Goal: Transaction & Acquisition: Purchase product/service

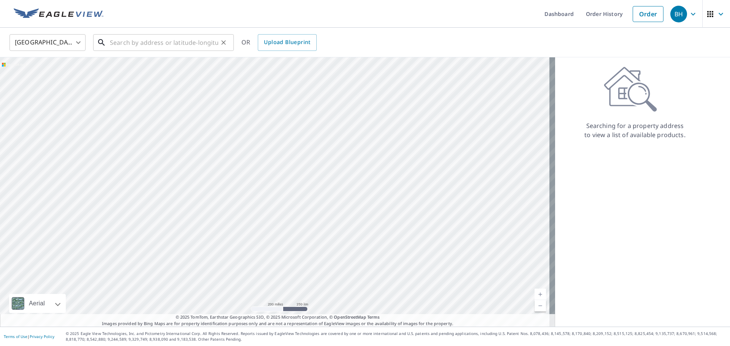
click at [201, 49] on input "text" at bounding box center [164, 42] width 108 height 21
paste input "[STREET_ADDRESS][PERSON_NAME]"
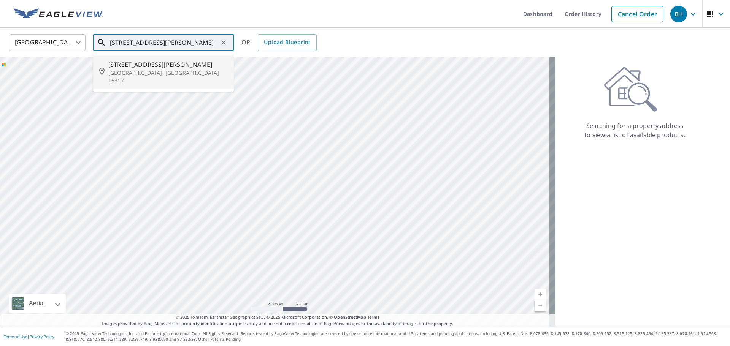
click at [166, 78] on li "[STREET_ADDRESS][PERSON_NAME]" at bounding box center [163, 71] width 141 height 33
type input "[STREET_ADDRESS][PERSON_NAME]"
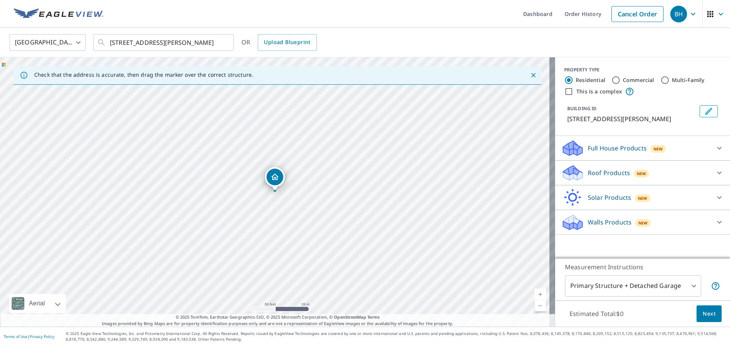
click at [611, 79] on input "Commercial" at bounding box center [615, 80] width 9 height 9
radio input "true"
type input "4"
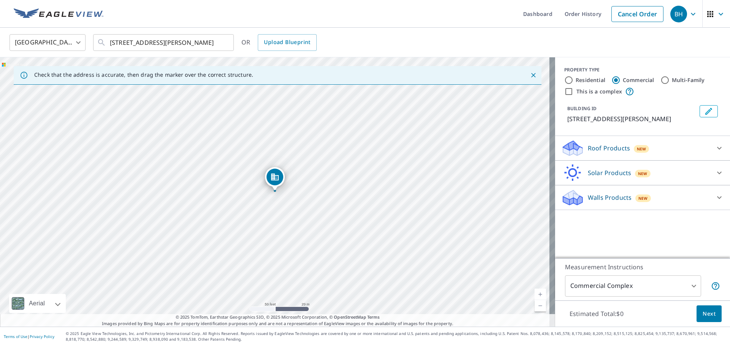
click at [624, 155] on div "Roof Products New" at bounding box center [635, 148] width 149 height 18
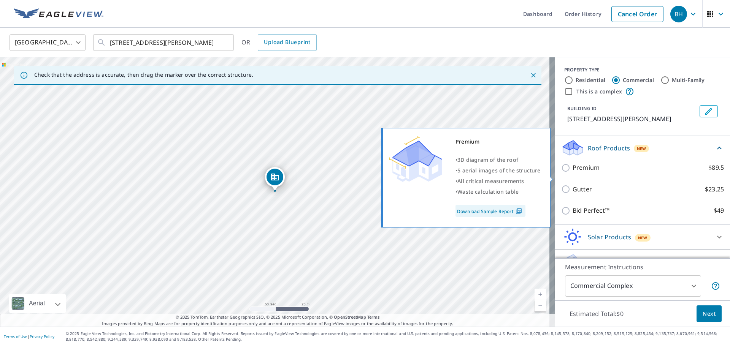
click at [588, 173] on p "Premium" at bounding box center [585, 168] width 27 height 10
click at [572, 173] on input "Premium $89.5" at bounding box center [566, 167] width 11 height 9
checkbox input "true"
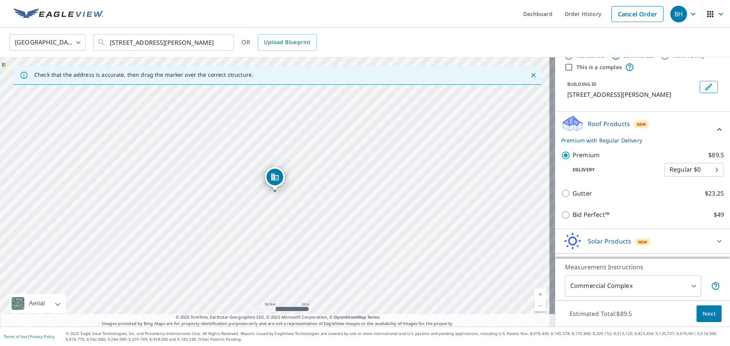
scroll to position [54, 0]
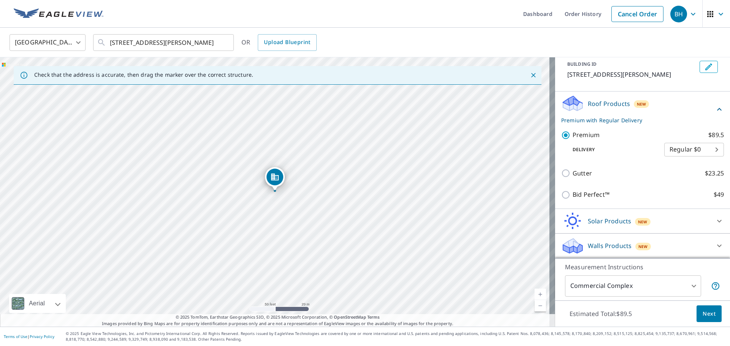
click at [705, 316] on span "Next" at bounding box center [708, 314] width 13 height 10
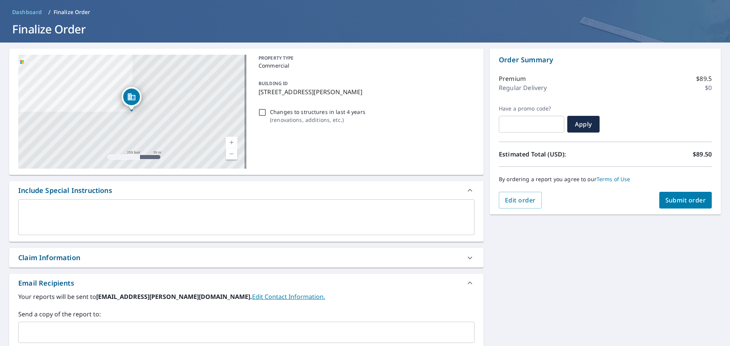
scroll to position [27, 0]
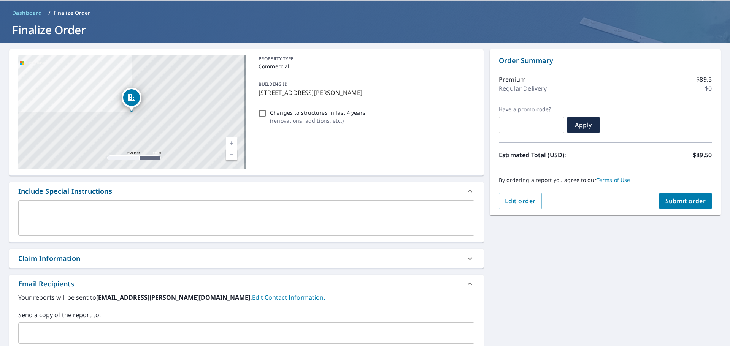
click at [665, 202] on span "Submit order" at bounding box center [685, 201] width 41 height 8
checkbox input "true"
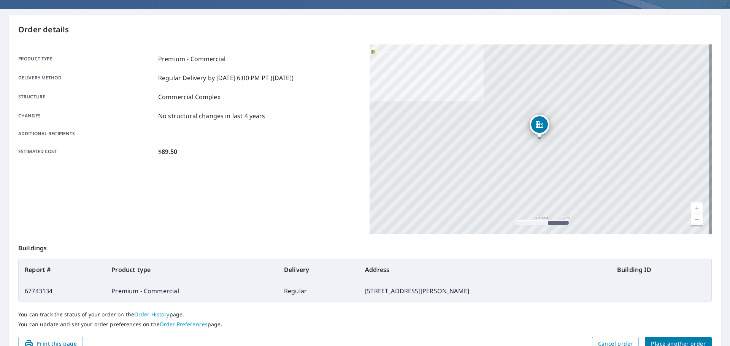
scroll to position [25, 0]
